Goal: Ask a question

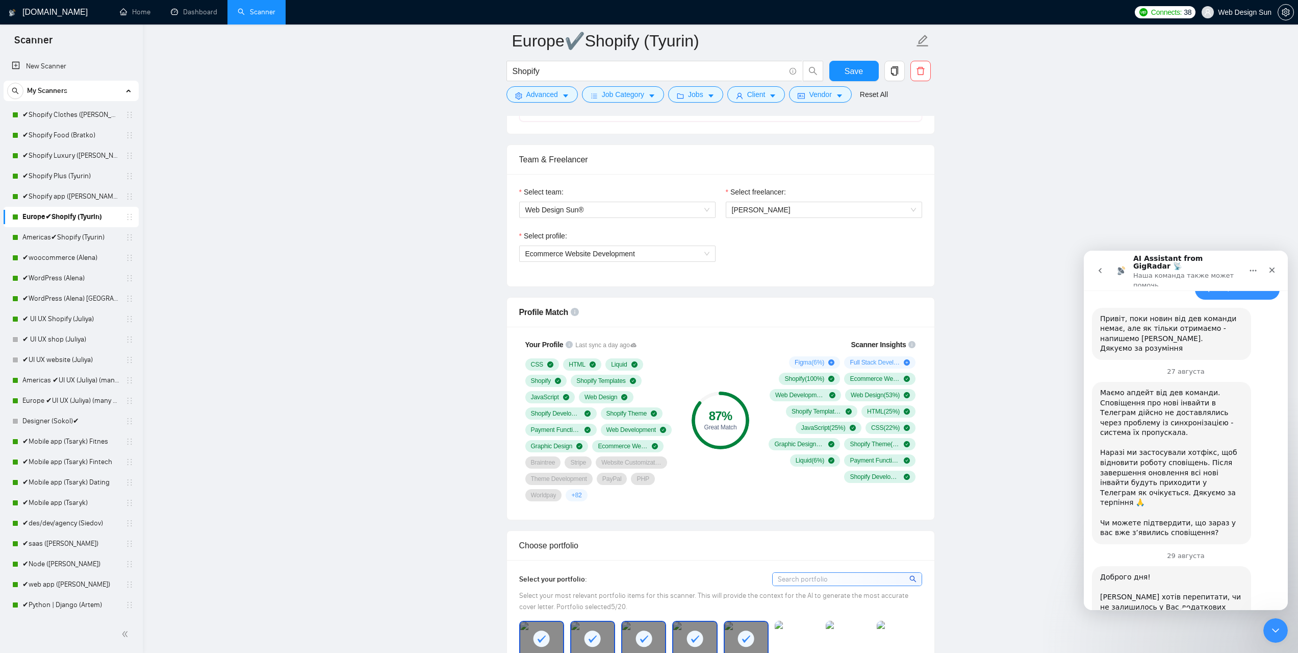
scroll to position [2989, 0]
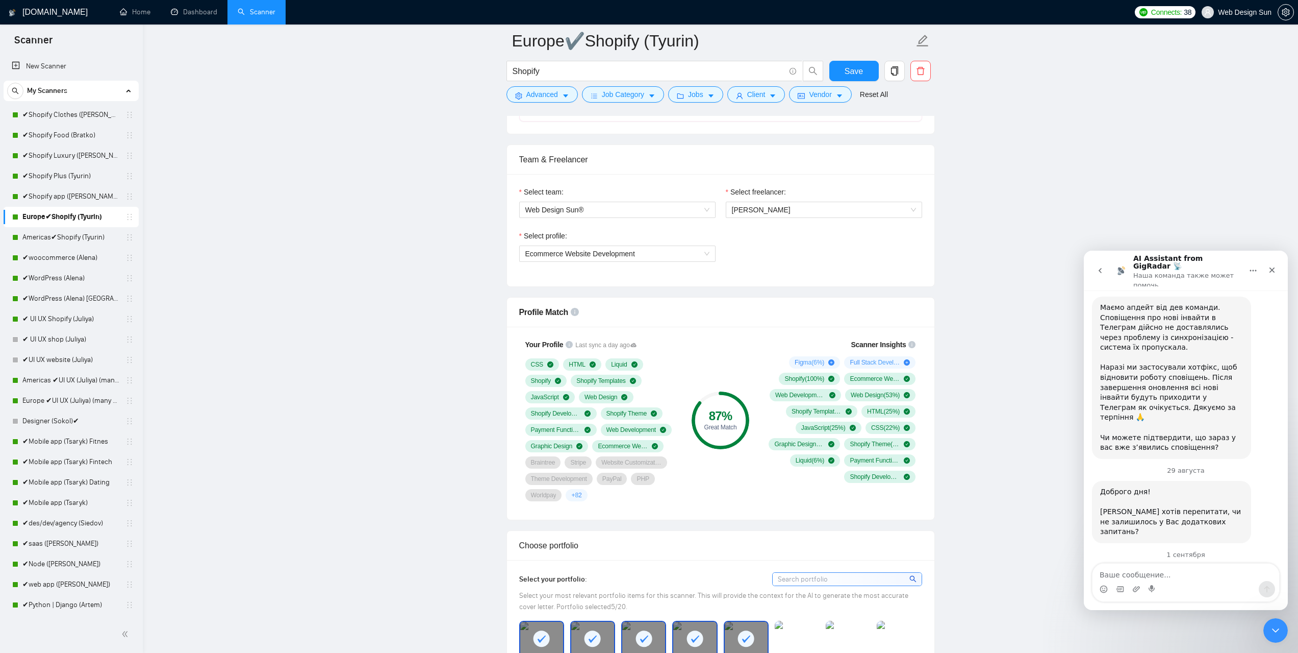
scroll to position [3013, 0]
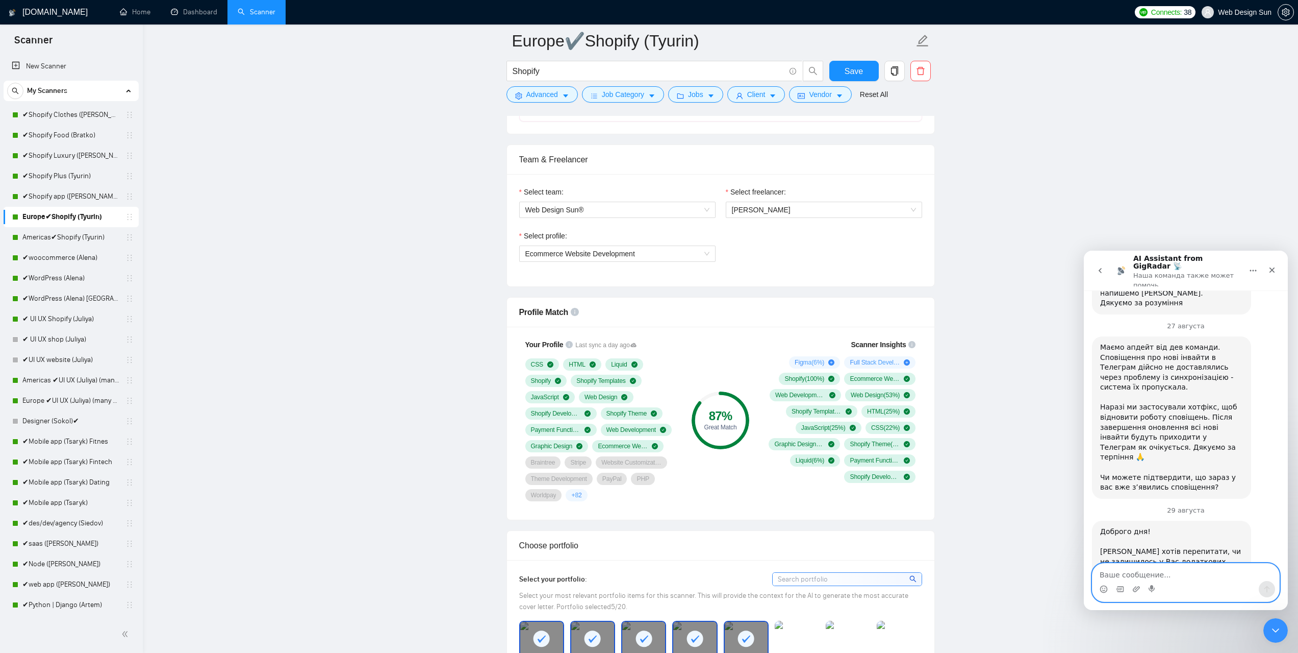
click at [1216, 572] on textarea "Ваше сообщение..." at bounding box center [1186, 571] width 187 height 17
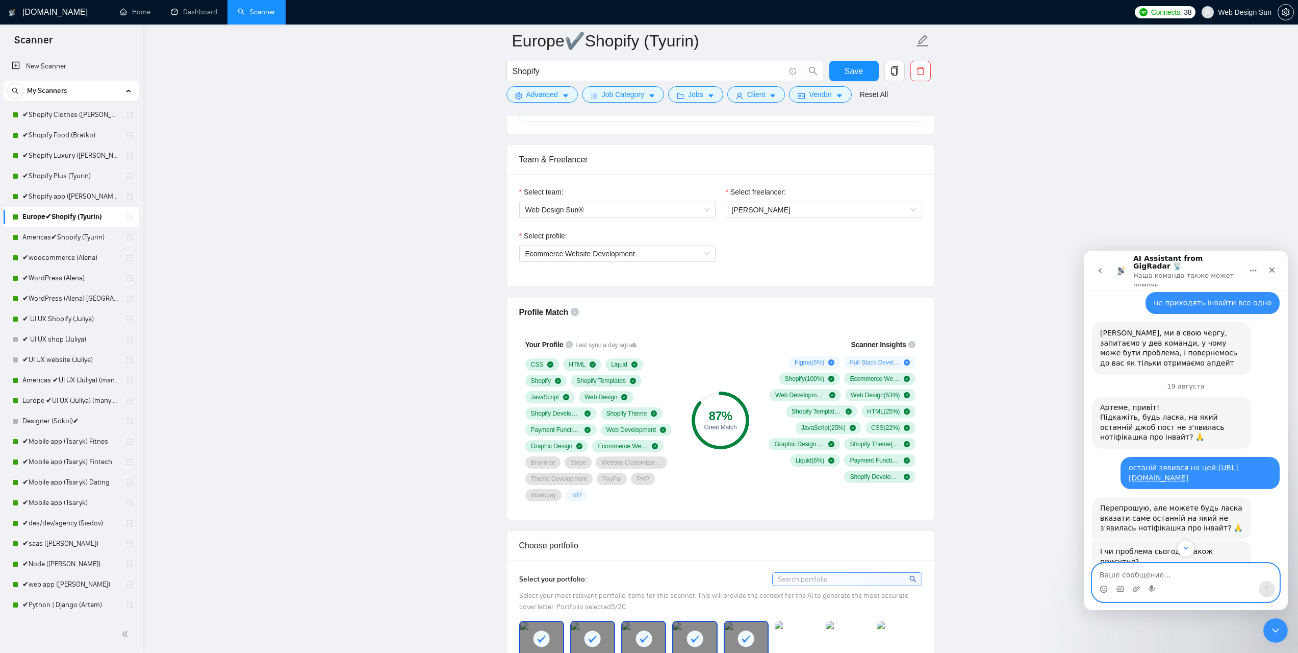
scroll to position [2452, 0]
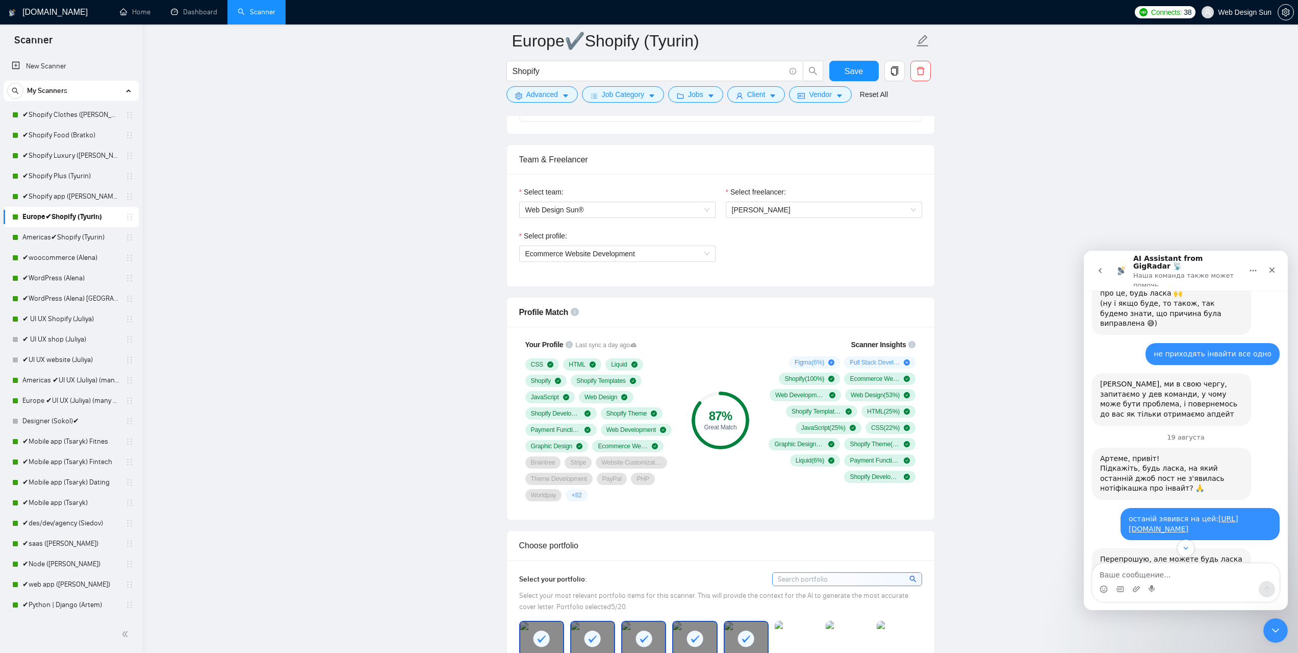
click at [1101, 268] on icon "go back" at bounding box center [1100, 270] width 3 height 5
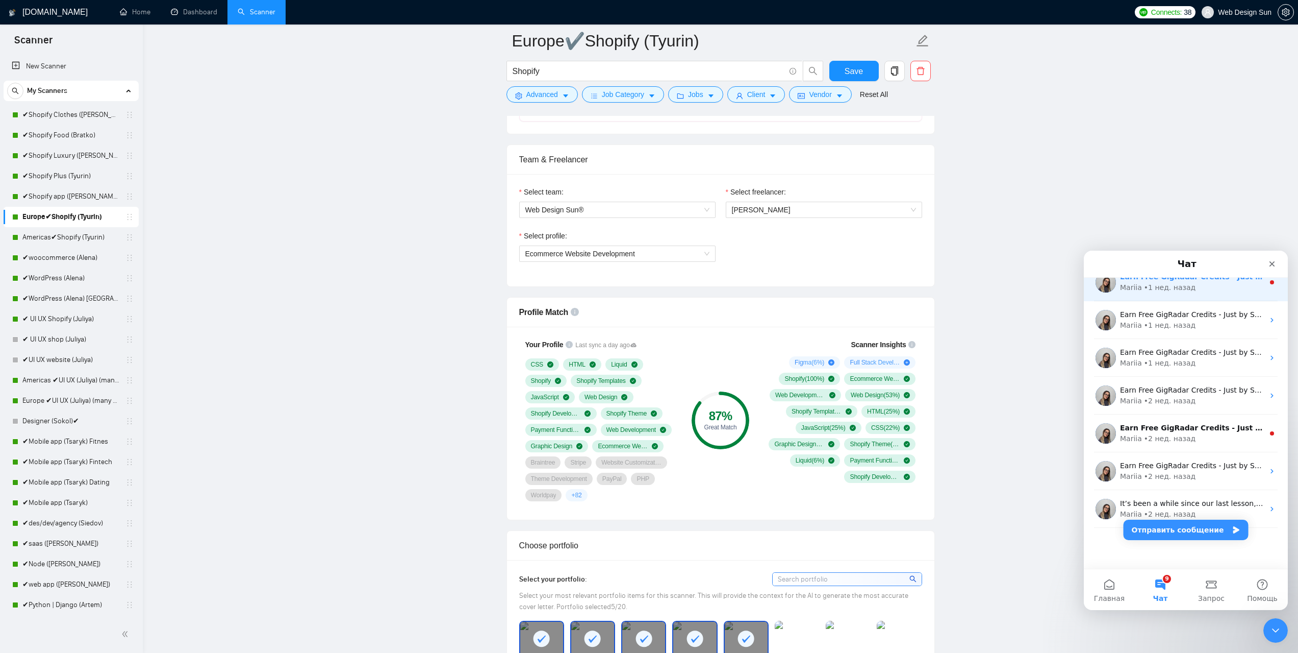
scroll to position [0, 0]
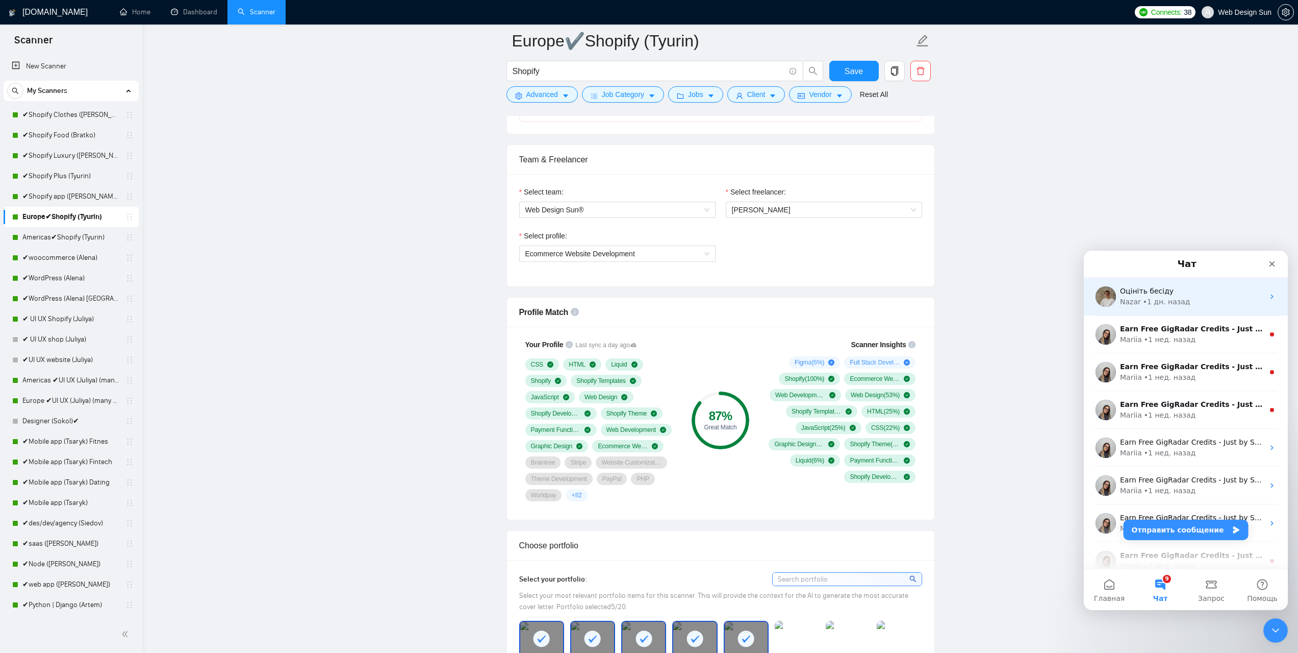
click at [1188, 294] on div "Оцініть бесіду" at bounding box center [1192, 291] width 144 height 11
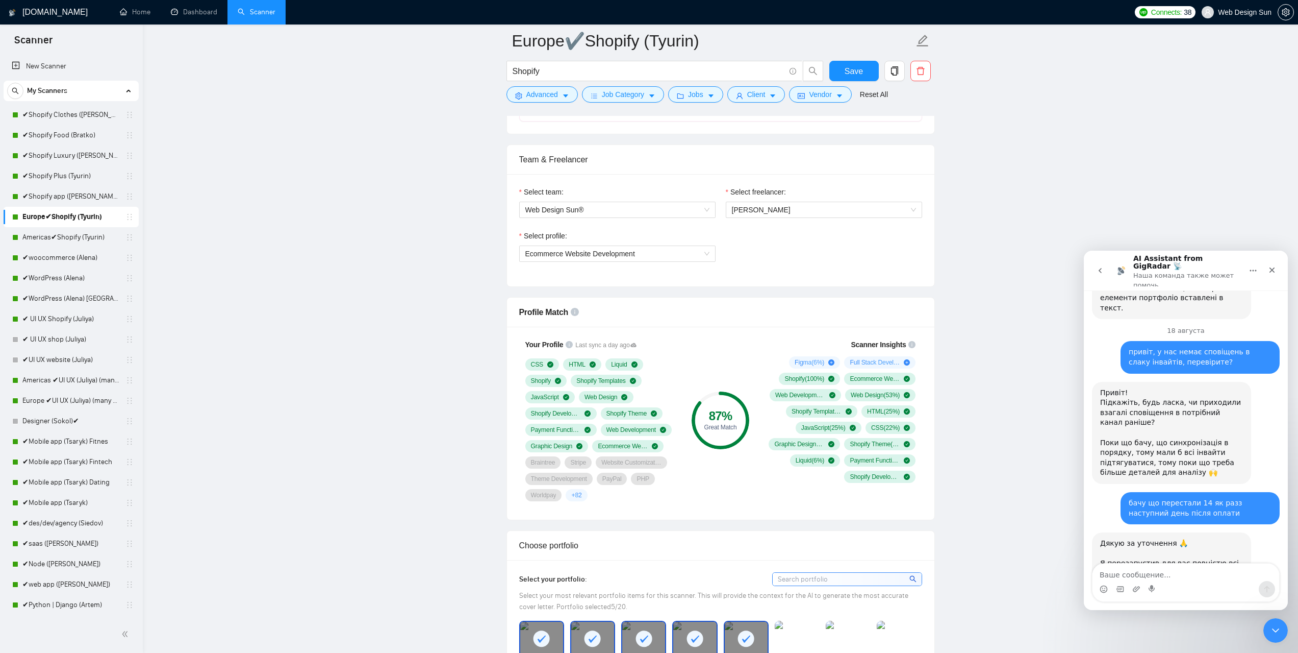
scroll to position [3013, 0]
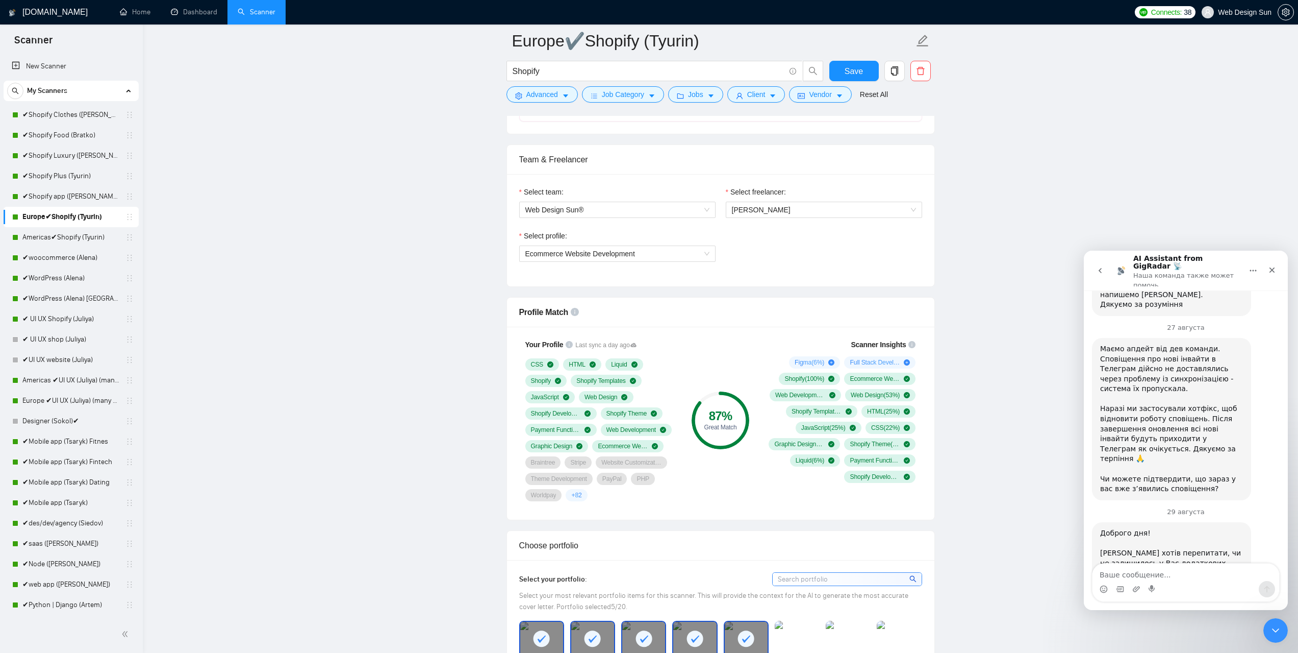
click at [1156, 576] on textarea "Ваше сообщение..." at bounding box center [1186, 571] width 187 height 17
click at [1154, 570] on textarea "Ваше сообщение..." at bounding box center [1186, 571] width 187 height 17
type textarea "приве"
click at [1257, 261] on button "Главная" at bounding box center [1253, 270] width 19 height 19
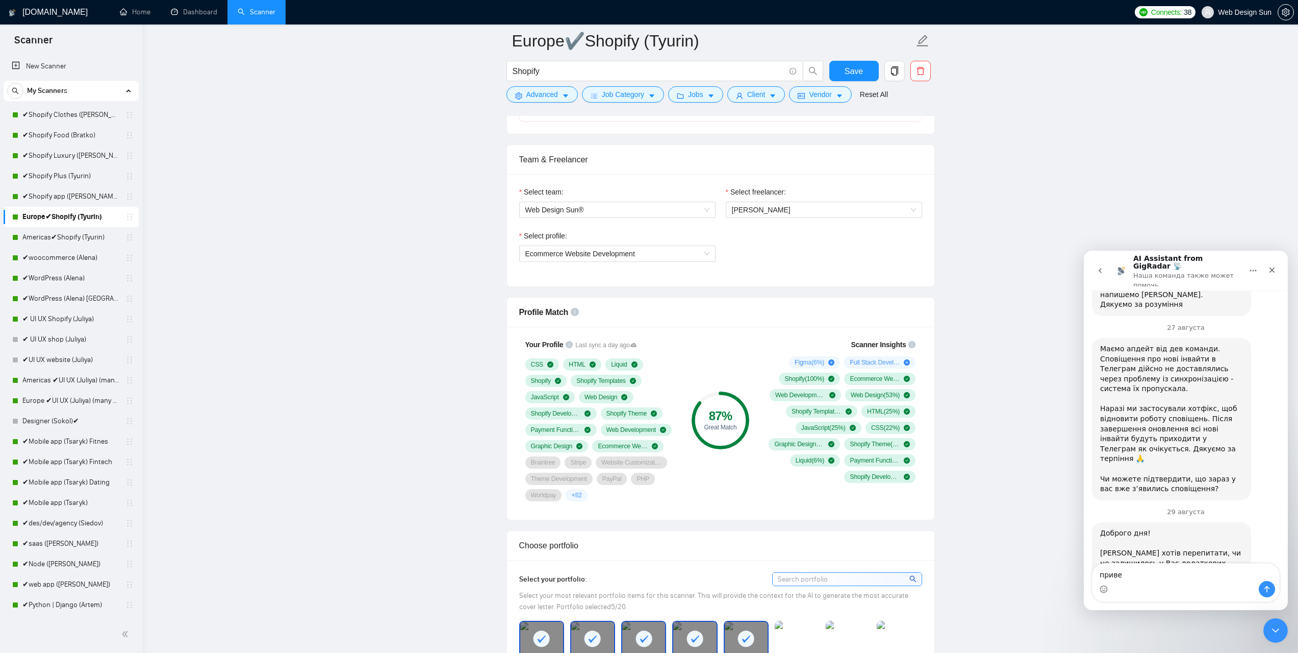
click at [1100, 268] on icon "go back" at bounding box center [1100, 270] width 3 height 5
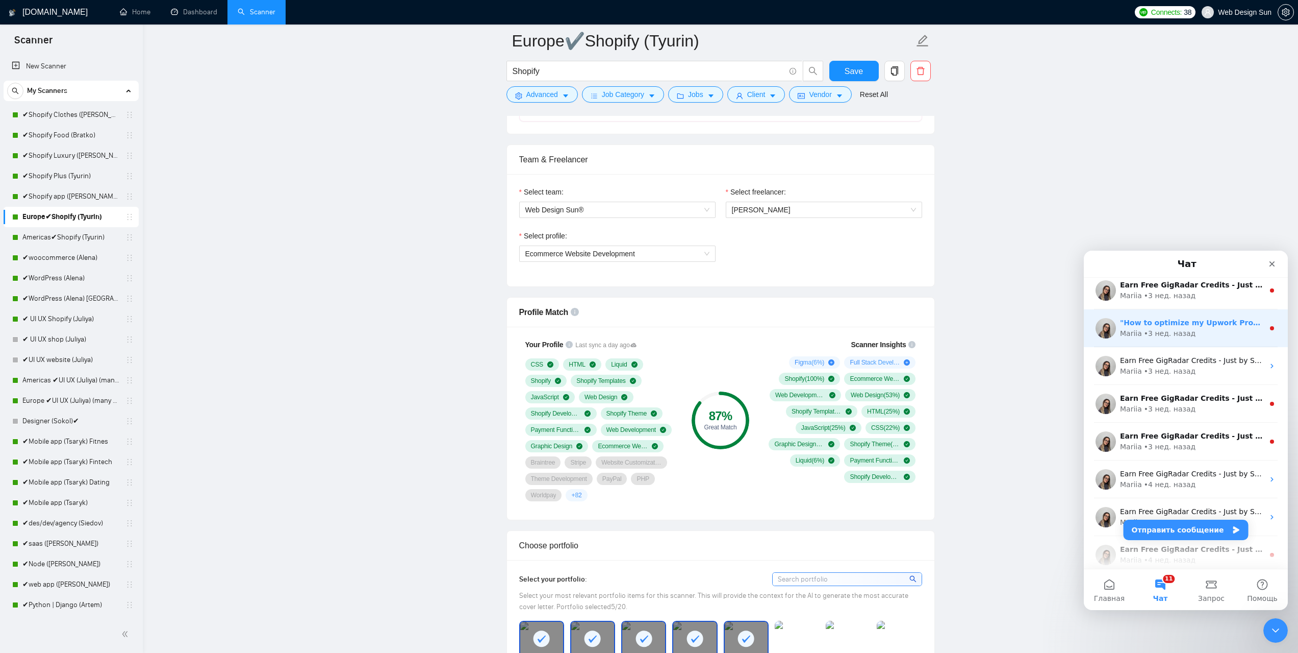
scroll to position [505, 0]
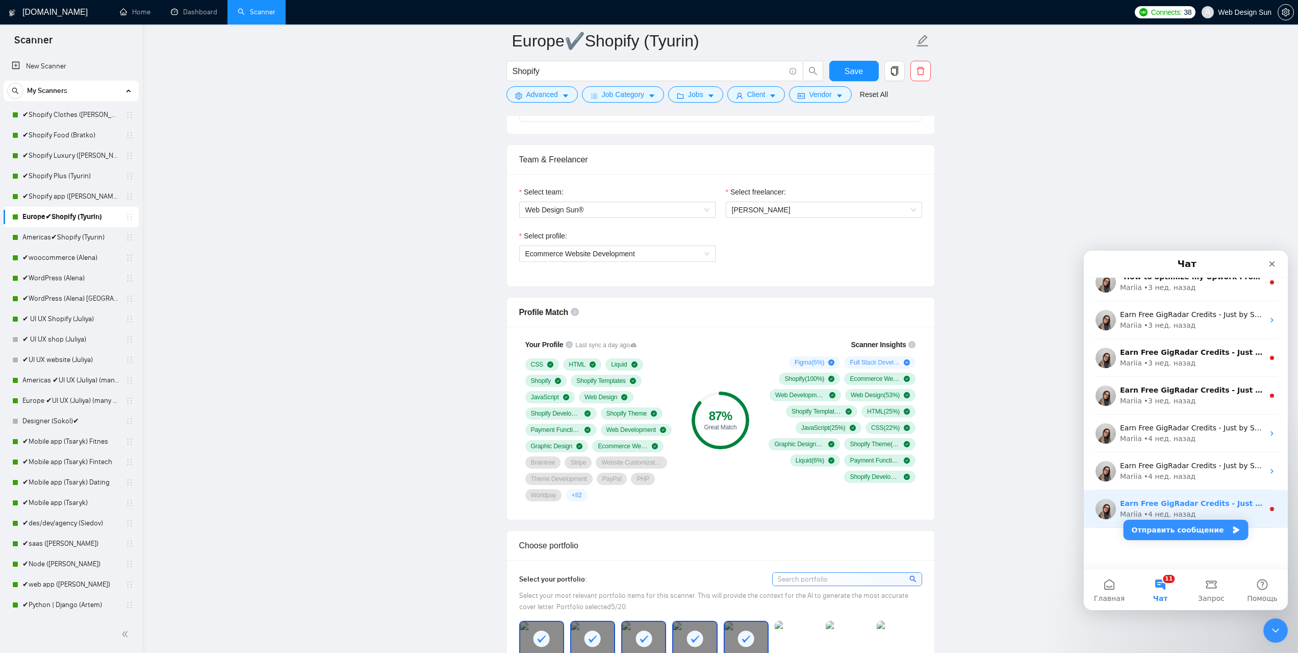
click at [1169, 509] on div "• 4 нед. назад" at bounding box center [1170, 514] width 52 height 11
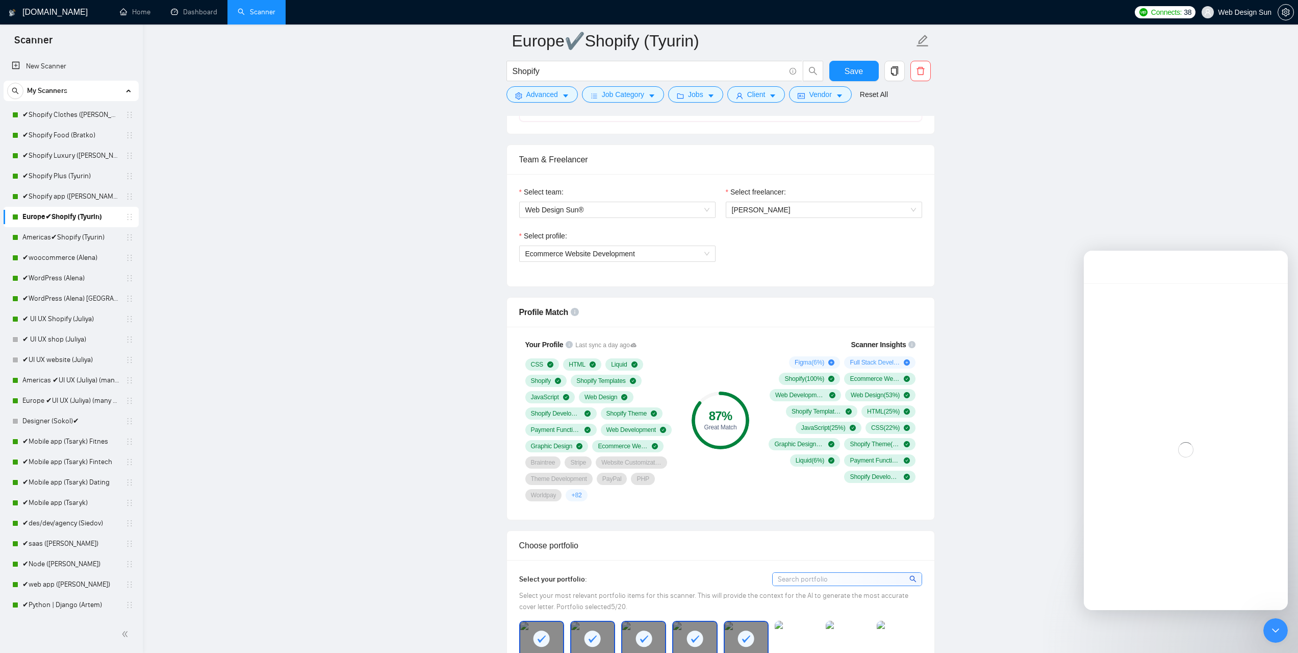
scroll to position [464, 0]
click at [1105, 263] on button "go back" at bounding box center [1100, 264] width 19 height 19
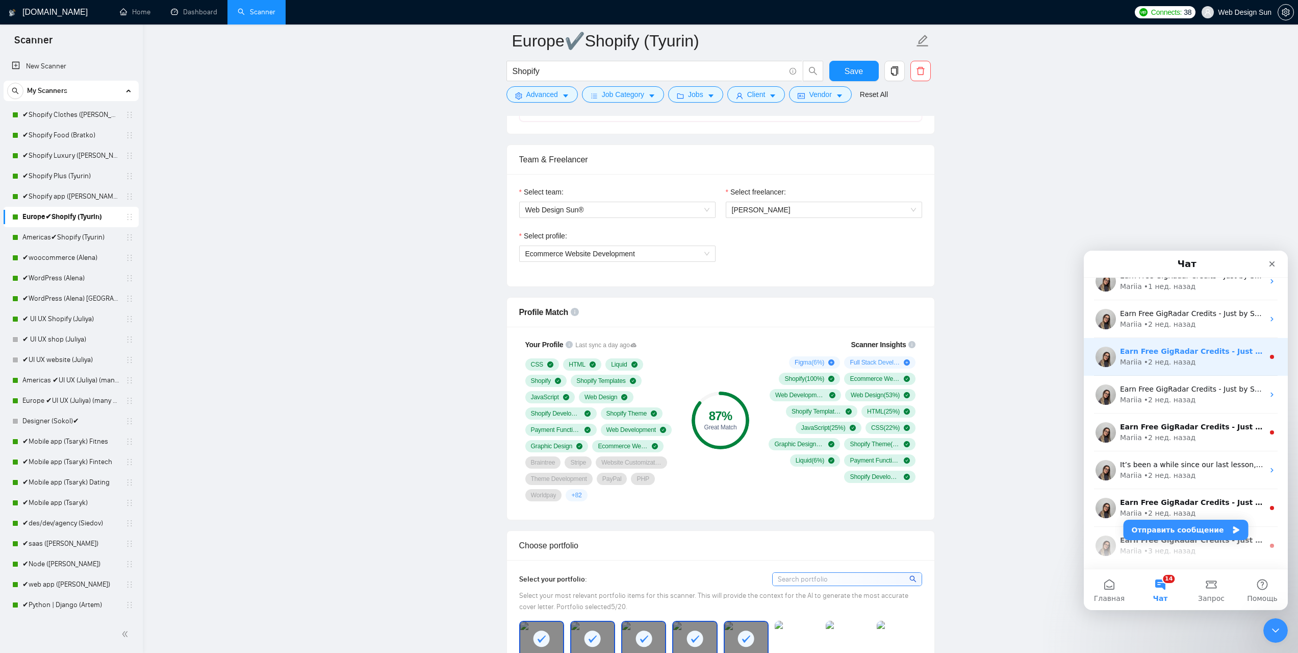
scroll to position [306, 0]
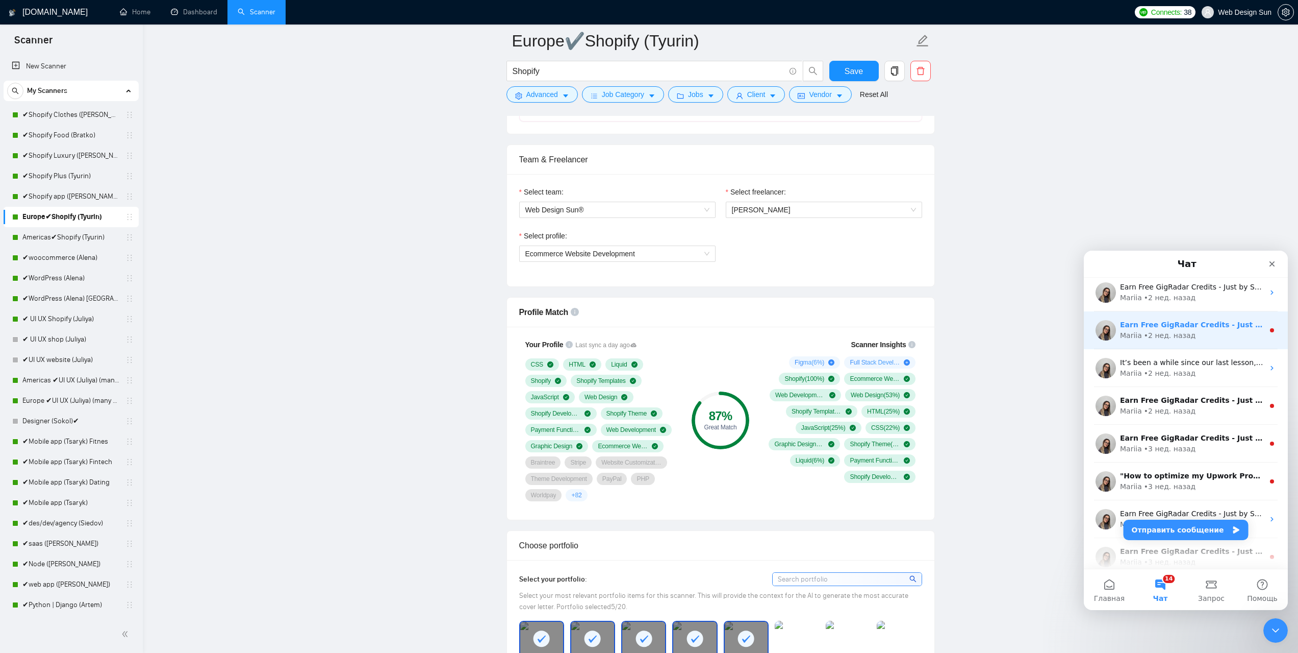
click at [1170, 348] on ul "Оцініть бесіду [PERSON_NAME] • 1 дн. назад Earn Free GigRadar Credits - Just by…" at bounding box center [1186, 537] width 204 height 1133
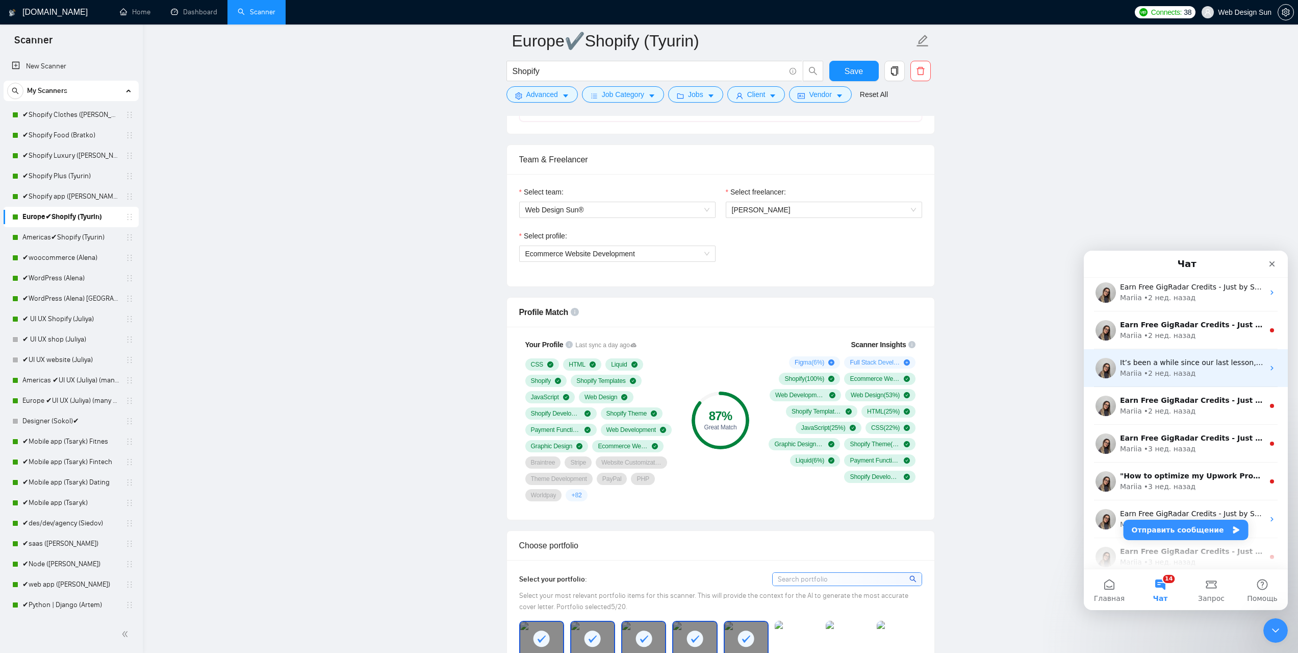
click at [1168, 371] on div "• 2 нед. назад" at bounding box center [1170, 373] width 52 height 11
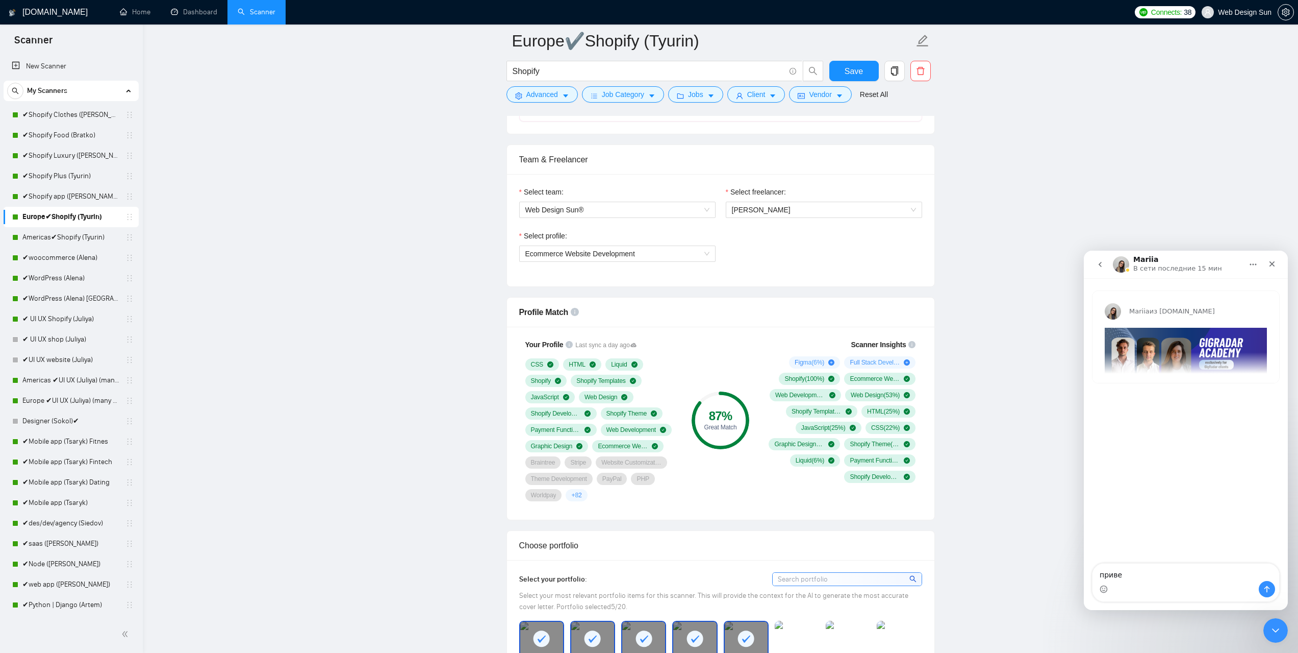
type textarea "привет"
click at [1144, 571] on textarea "Ваше сообщение..." at bounding box center [1186, 571] width 187 height 17
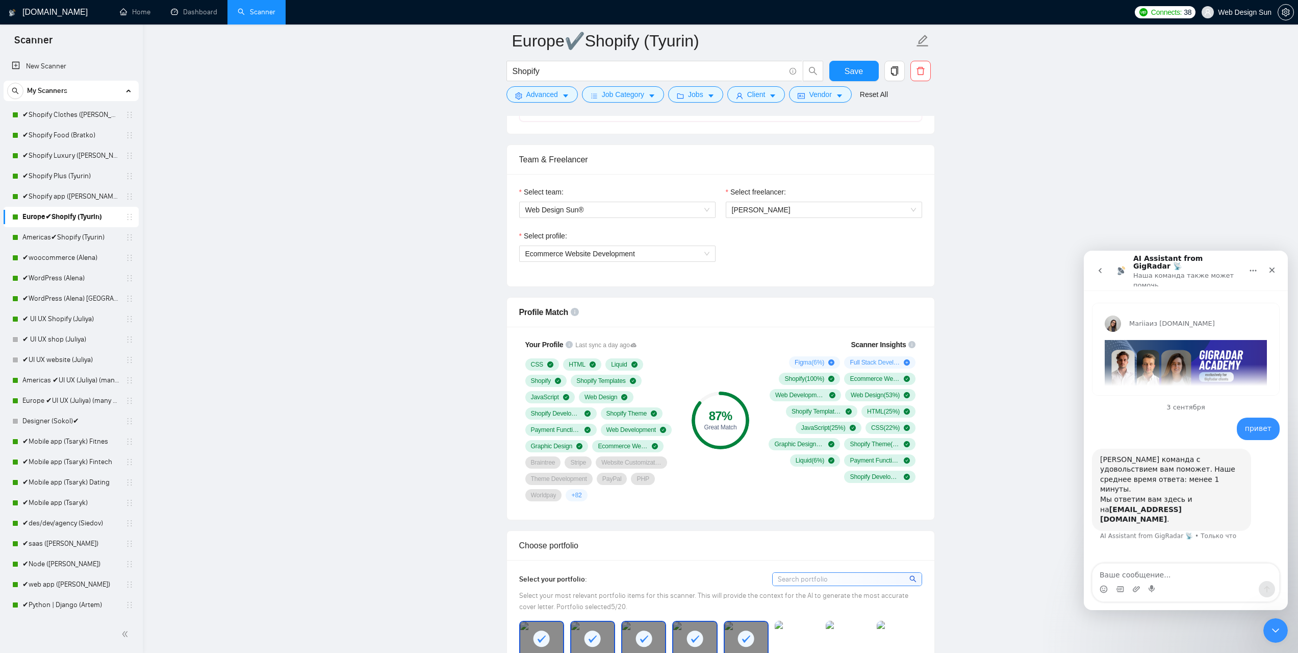
type textarea "g"
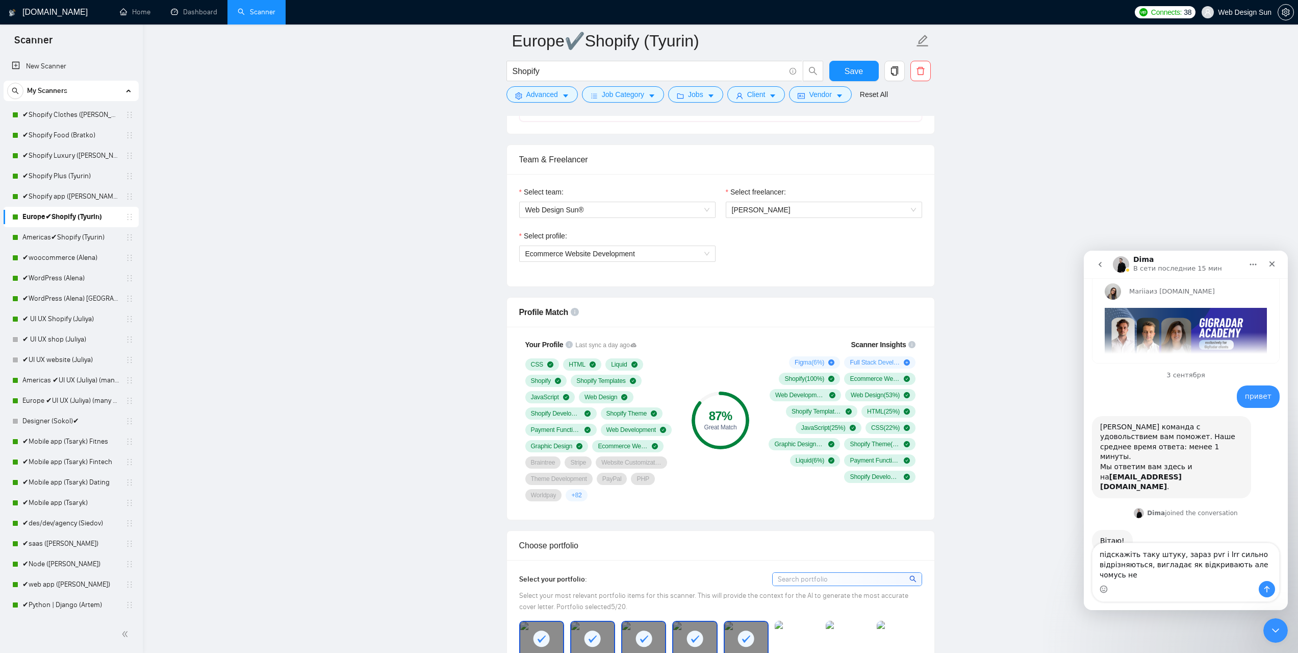
scroll to position [30, 0]
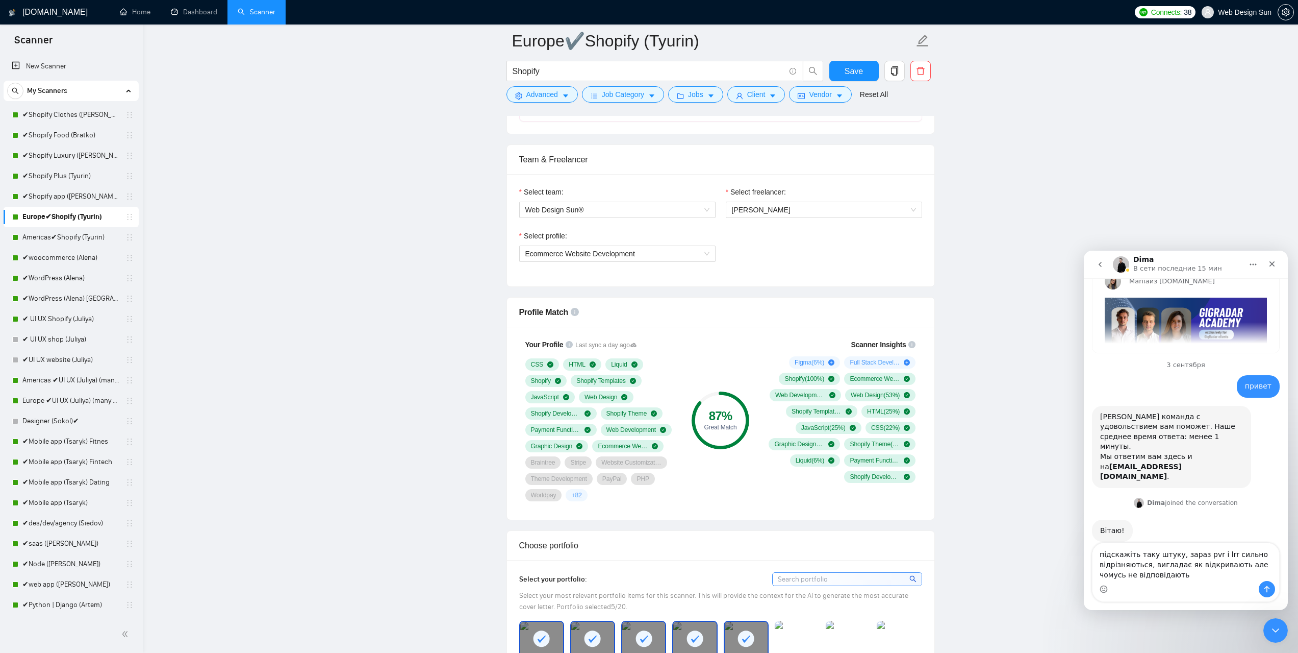
type textarea "підскажіть таку штуку, зараз pvr і lrr сильно відрізняються, вигладає як відкри…"
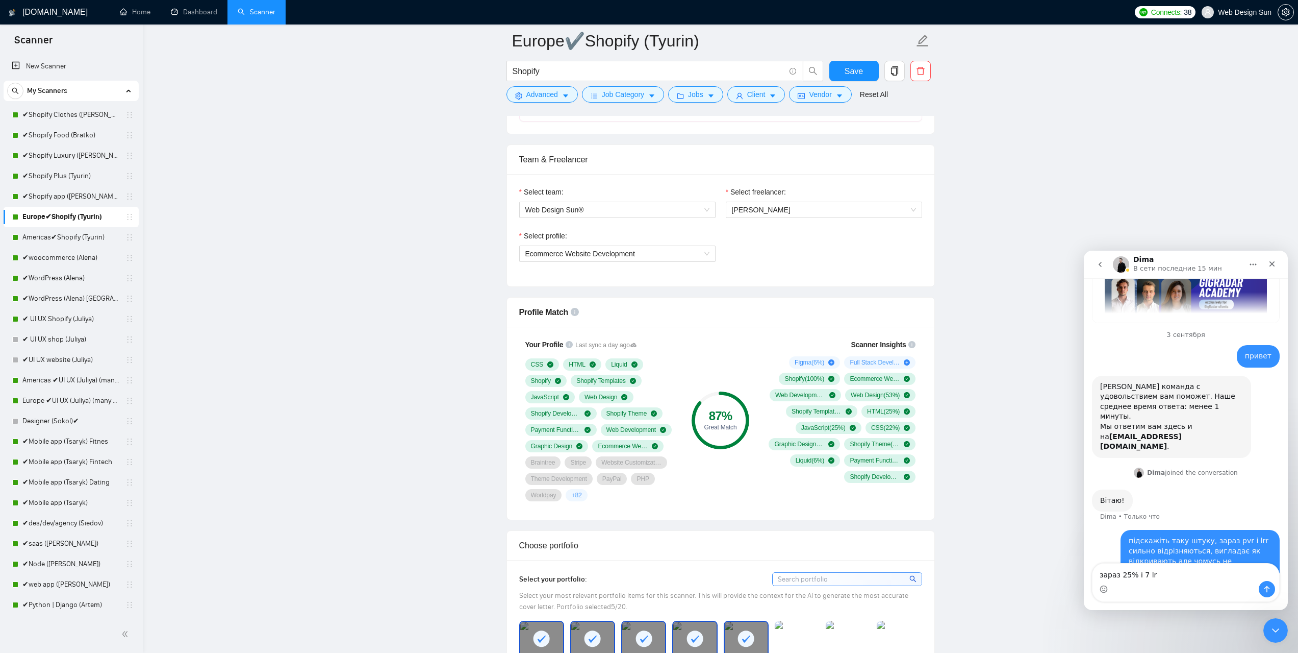
type textarea "зараз 25% і 7 lrr"
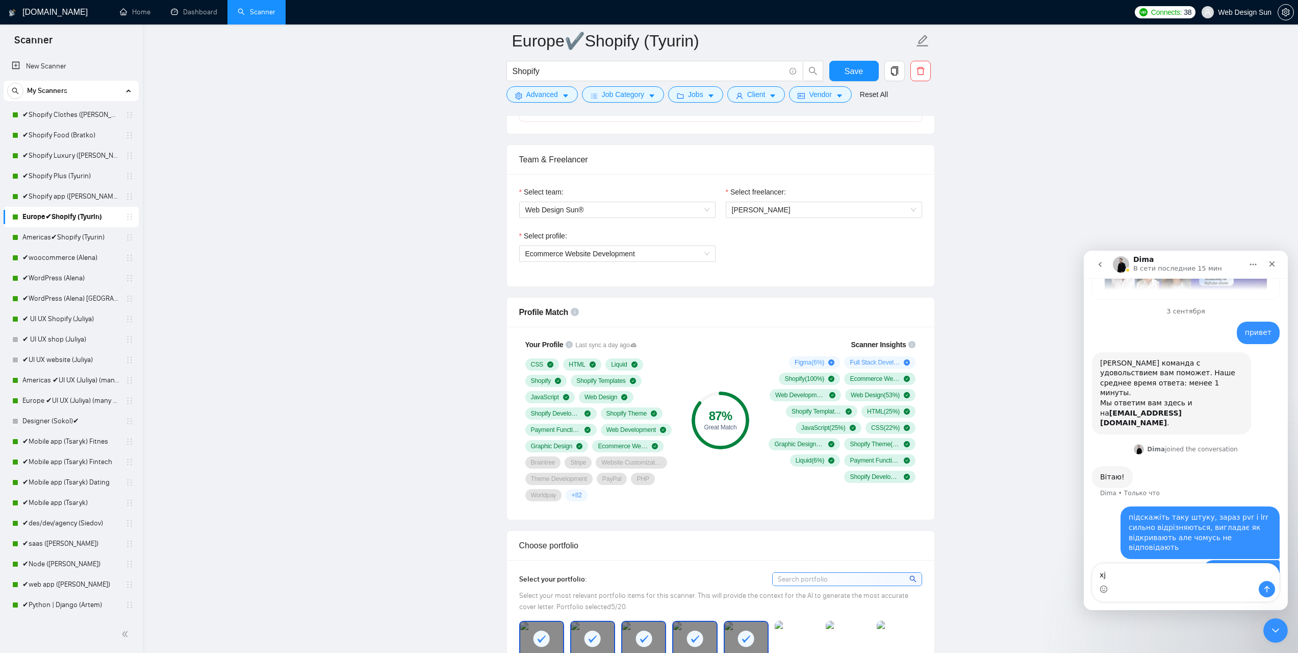
type textarea "x"
type textarea "чомусь так остані два місяці, можете щось порадити?"
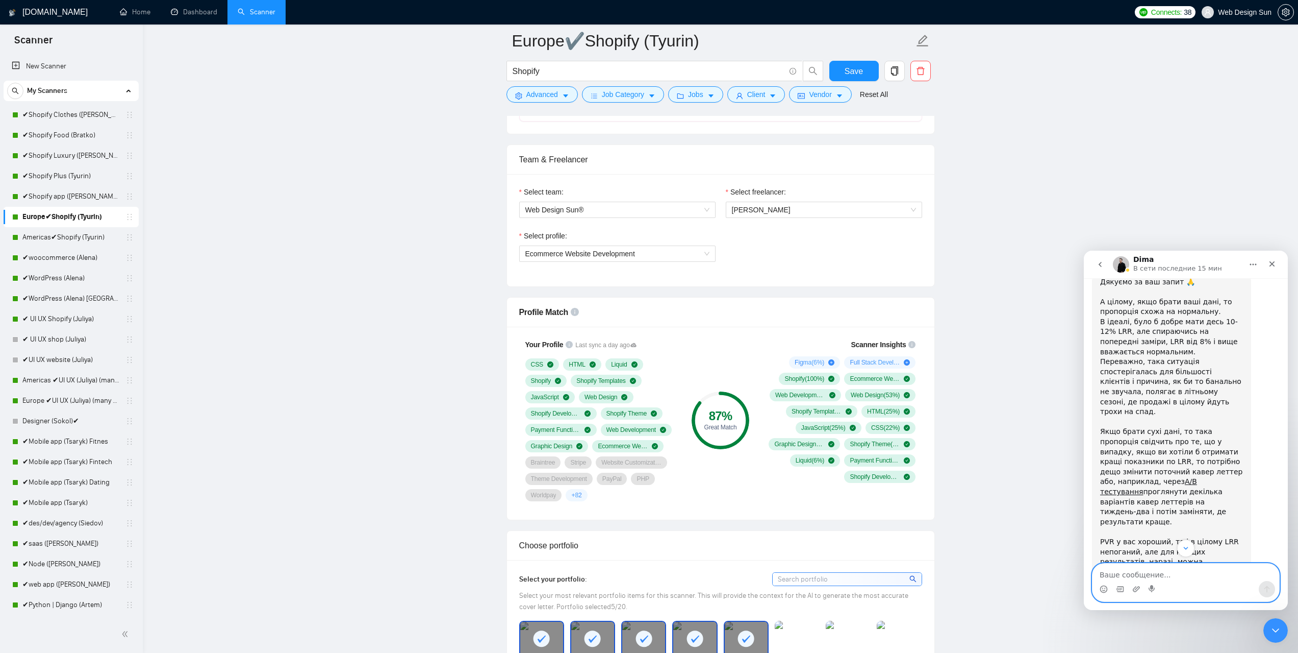
scroll to position [477, 0]
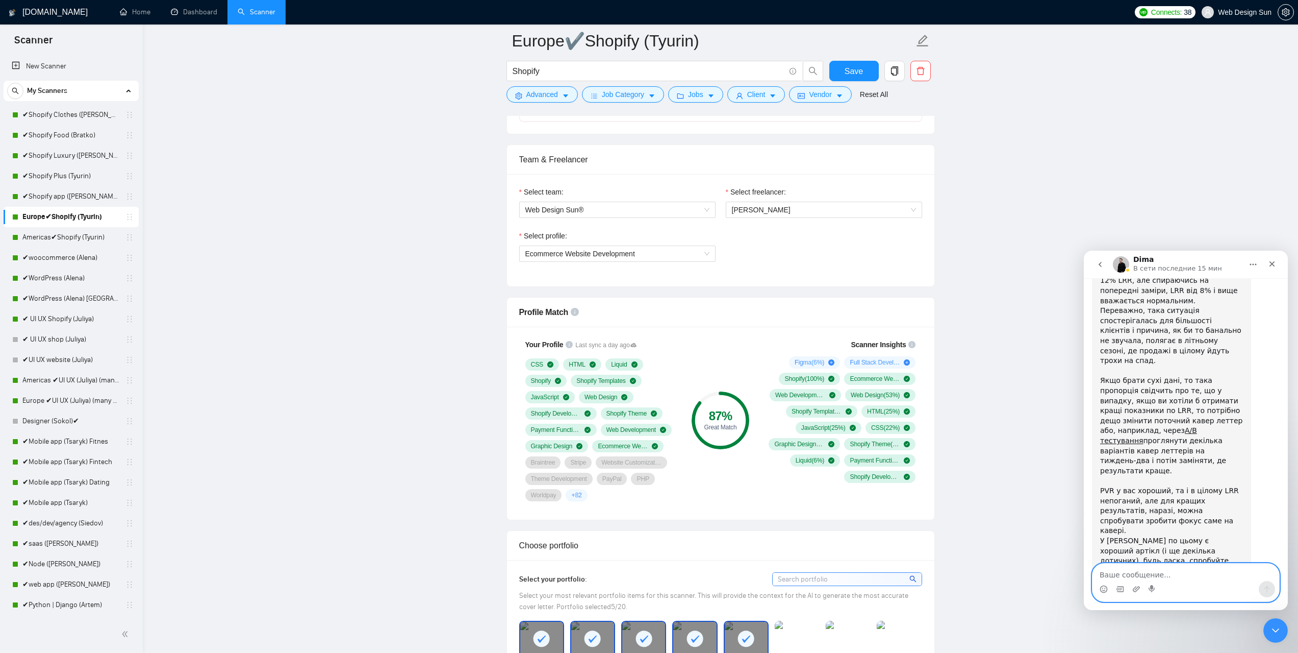
click at [1137, 572] on textarea "Ваше сообщение..." at bounding box center [1186, 571] width 187 height 17
type textarea "l"
type textarea "дякую, крута відповідь"
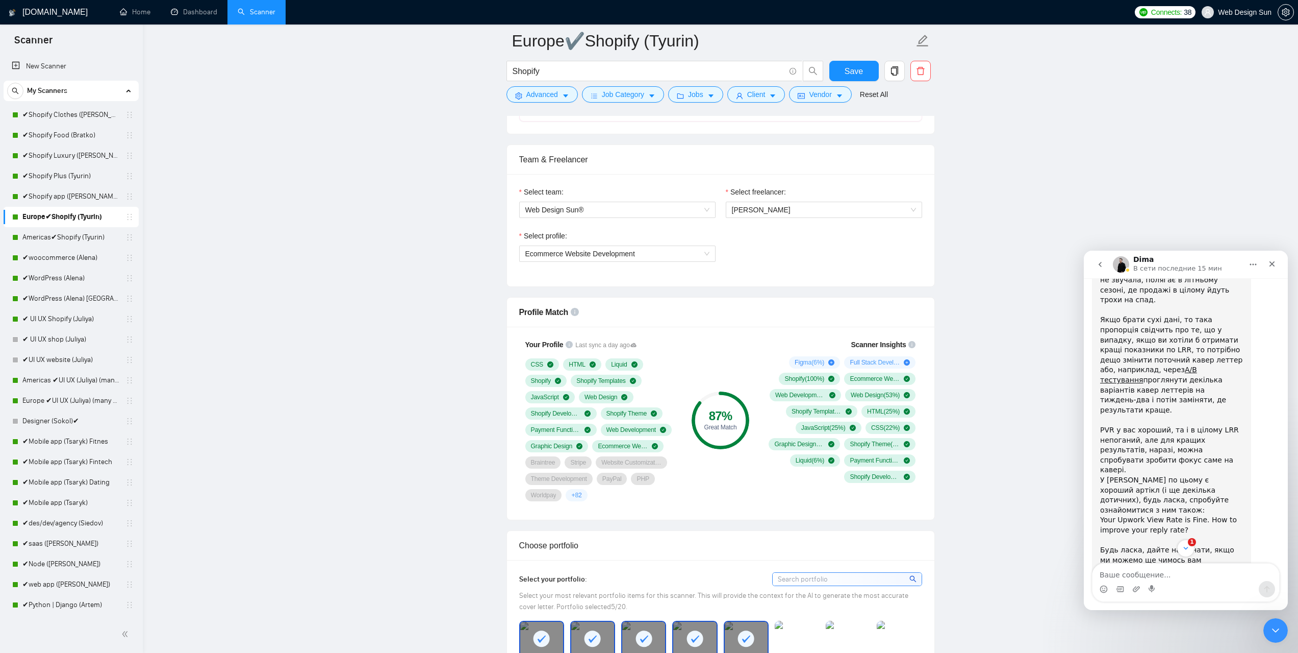
scroll to position [628, 0]
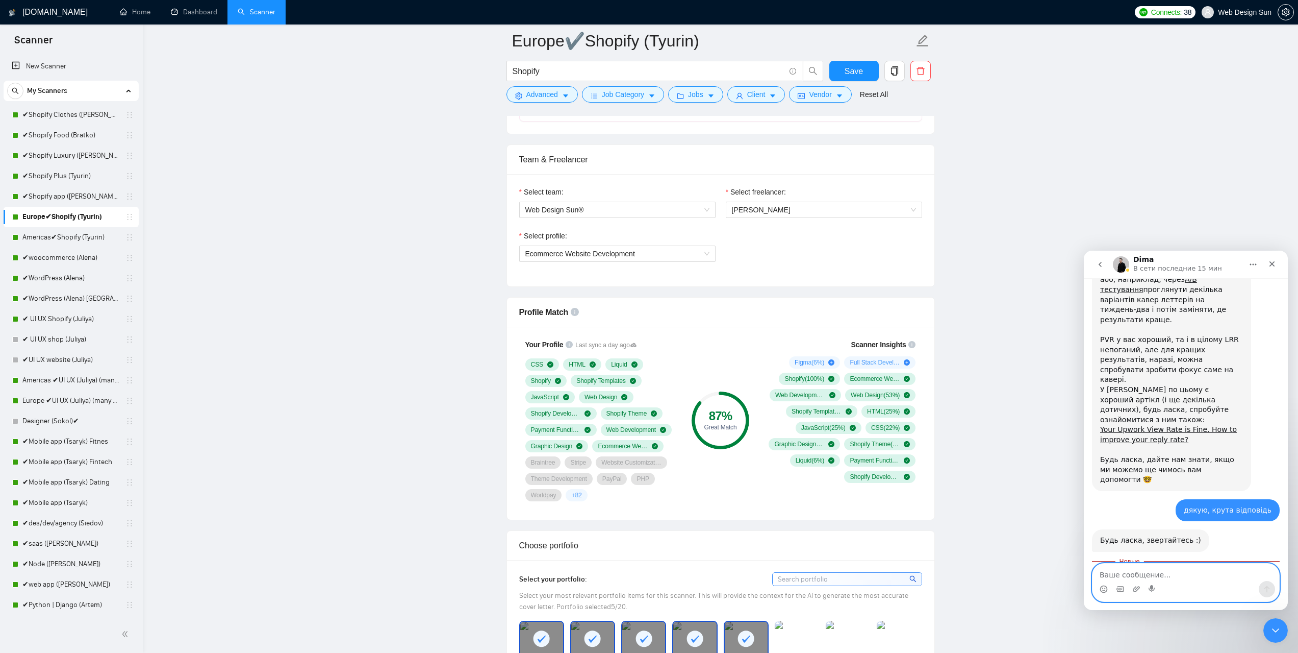
click at [1139, 570] on textarea "Ваше сообщение..." at bounding box center [1186, 571] width 187 height 17
type textarea "t"
type textarea "на який емейл?"
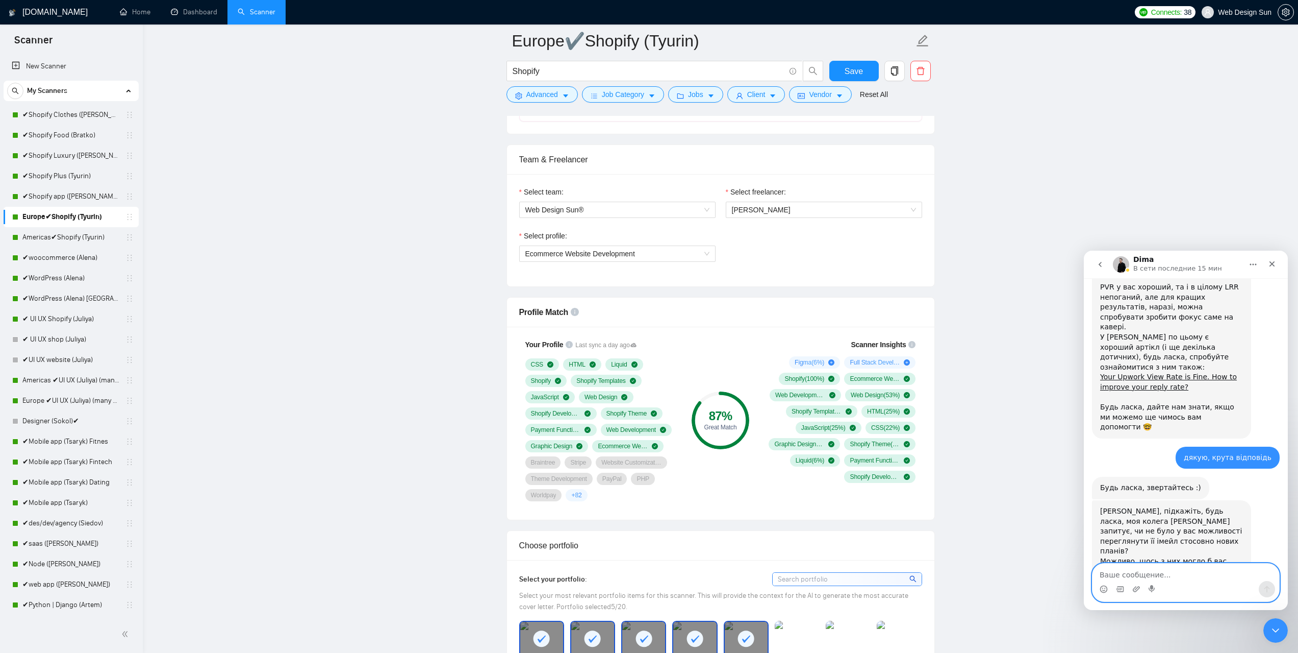
scroll to position [732, 0]
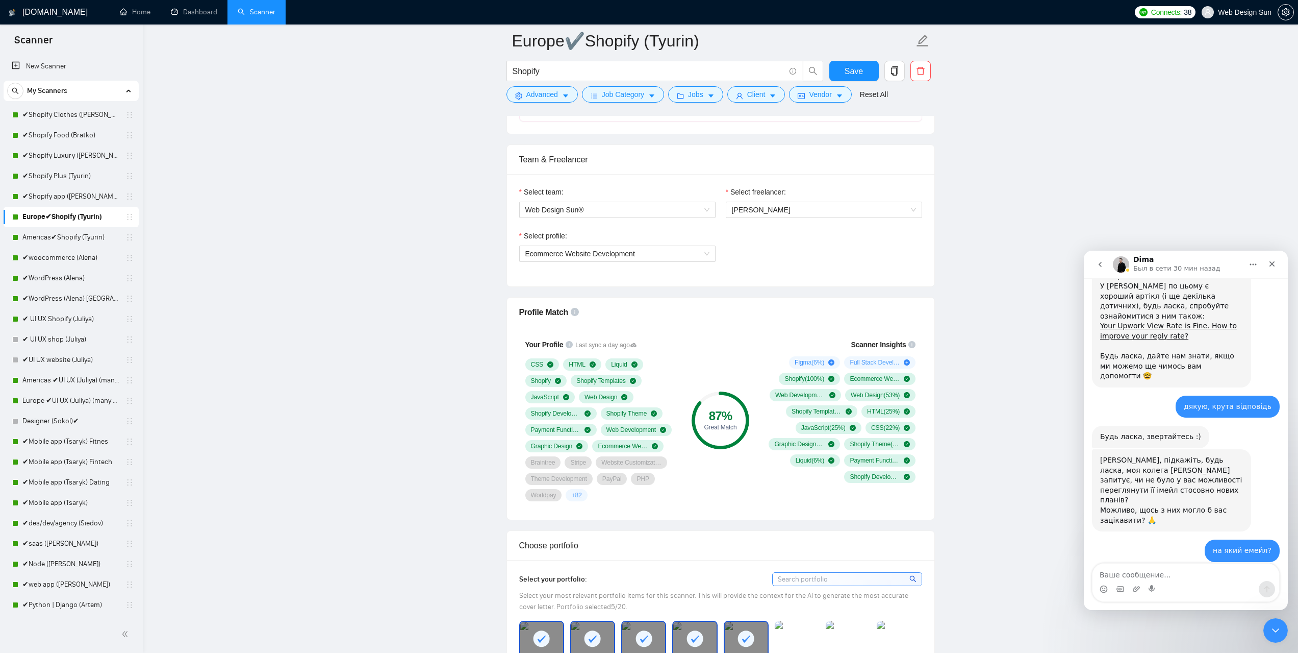
drag, startPoint x: 1175, startPoint y: 505, endPoint x: 1097, endPoint y: 506, distance: 78.1
click at [1097, 570] on div "Там вас додавали в СС в переписці, можливо, десь в спам потрапило. Має бути у в…" at bounding box center [1171, 611] width 159 height 82
copy link "[EMAIL_ADDRESS][DOMAIN_NAME]"
click at [1185, 578] on textarea "Ваше сообщение..." at bounding box center [1186, 571] width 187 height 17
type textarea "d"
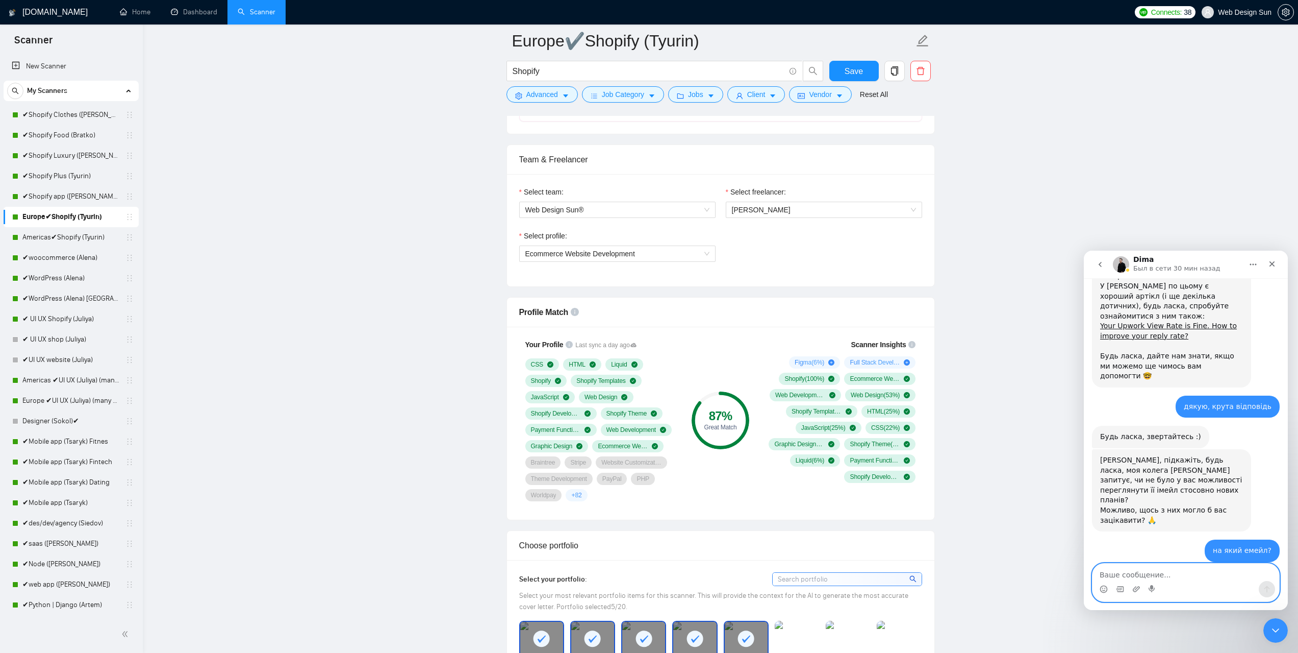
type textarea "і"
type textarea "вишліть [PERSON_NAME]"
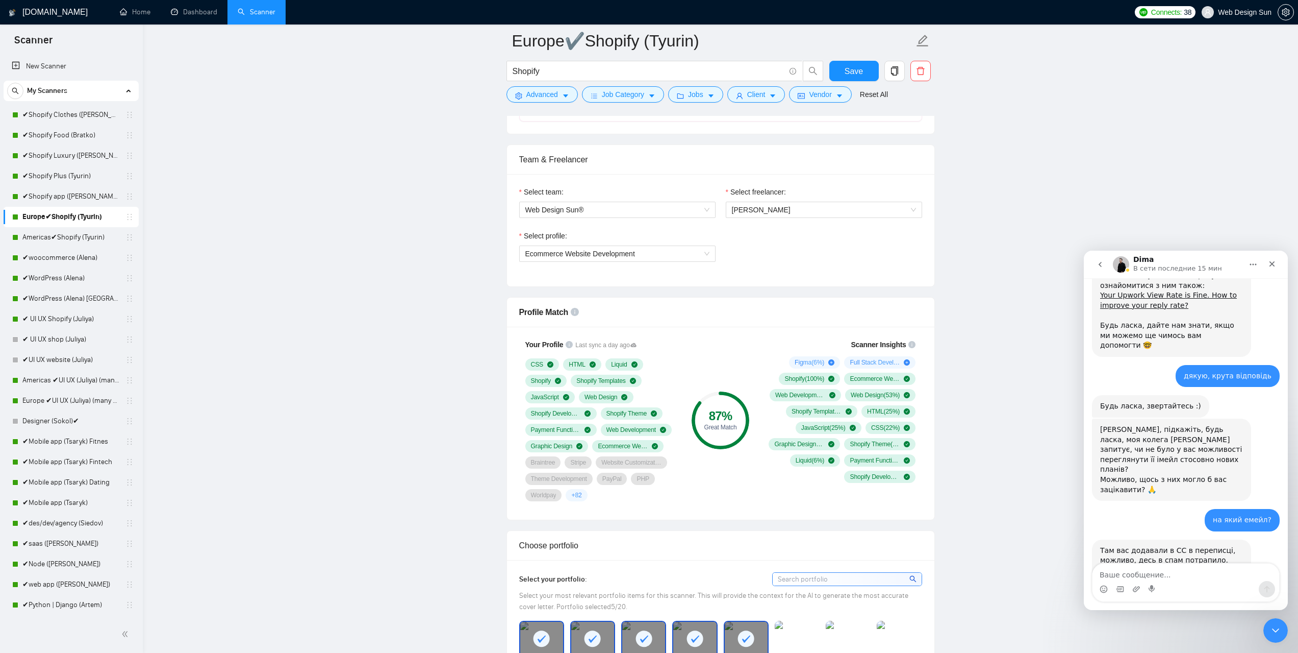
scroll to position [802, 0]
